Goal: Task Accomplishment & Management: Complete application form

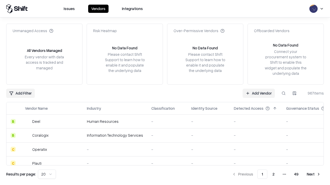
click at [258, 93] on link "Add Vendor" at bounding box center [258, 93] width 32 height 9
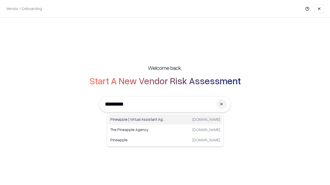
click at [165, 120] on div "Pineapple | Virtual Assistant Agency [DOMAIN_NAME]" at bounding box center [165, 120] width 114 height 10
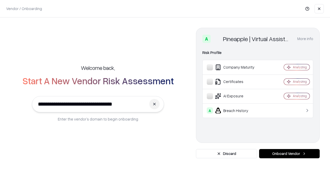
type input "**********"
click at [289, 154] on button "Onboard Vendor" at bounding box center [289, 153] width 61 height 9
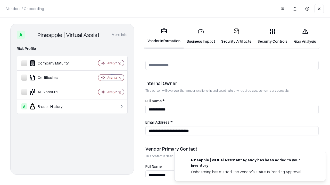
scroll to position [267, 0]
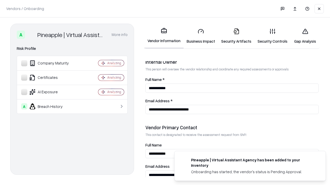
click at [236, 36] on link "Security Artifacts" at bounding box center [236, 36] width 36 height 24
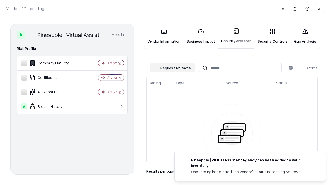
click at [172, 68] on button "Request Artifacts" at bounding box center [172, 67] width 45 height 9
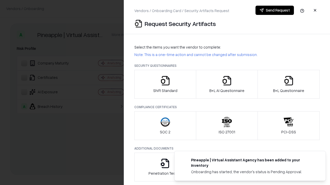
click at [288, 84] on icon "button" at bounding box center [288, 81] width 10 height 10
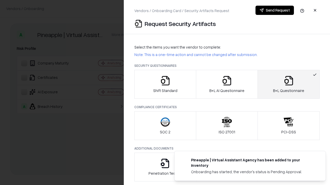
click at [226, 84] on icon "button" at bounding box center [226, 81] width 10 height 10
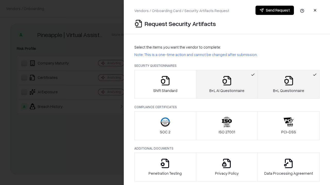
click at [274, 10] on button "Send Request" at bounding box center [274, 10] width 38 height 9
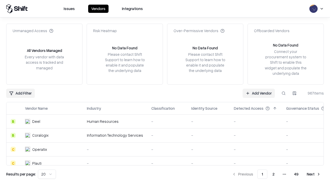
click at [283, 93] on button at bounding box center [283, 93] width 9 height 9
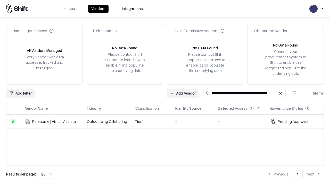
type input "**********"
click at [168, 122] on td "Tier 1" at bounding box center [151, 122] width 40 height 14
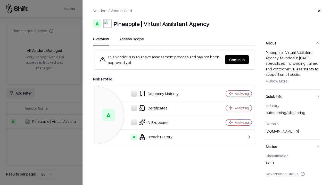
click at [237, 60] on button "Continue" at bounding box center [237, 59] width 24 height 9
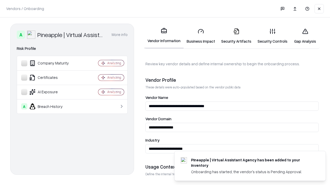
click at [236, 36] on link "Security Artifacts" at bounding box center [236, 36] width 36 height 24
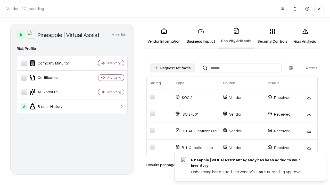
click at [305, 36] on link "Gap Analysis" at bounding box center [304, 36] width 29 height 24
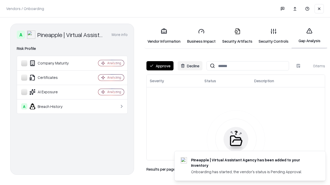
click at [160, 66] on button "Approve" at bounding box center [159, 65] width 27 height 9
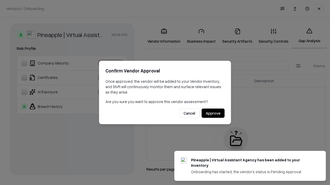
click at [213, 113] on button "Approve" at bounding box center [212, 113] width 23 height 9
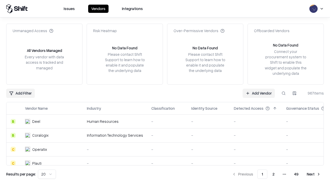
type input "**********"
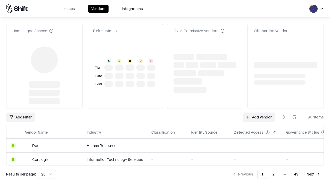
click at [258, 113] on link "Add Vendor" at bounding box center [258, 117] width 32 height 9
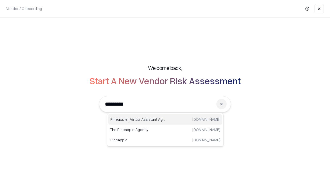
click at [165, 120] on div "Pineapple | Virtual Assistant Agency [DOMAIN_NAME]" at bounding box center [165, 120] width 114 height 10
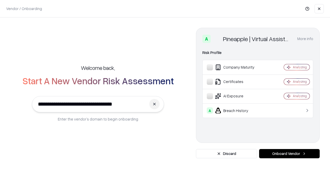
type input "**********"
click at [289, 154] on button "Onboard Vendor" at bounding box center [289, 153] width 61 height 9
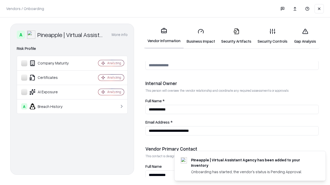
scroll to position [267, 0]
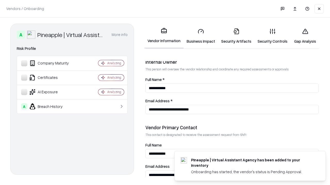
click at [305, 36] on link "Gap Analysis" at bounding box center [304, 36] width 29 height 24
